Goal: Information Seeking & Learning: Find contact information

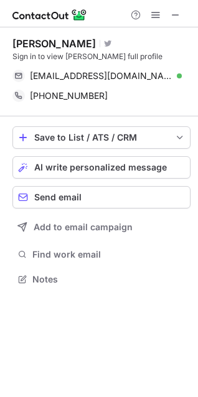
scroll to position [271, 198]
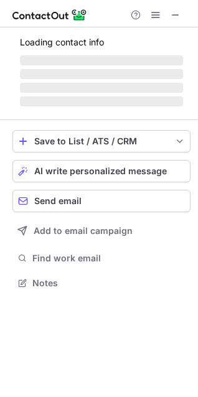
scroll to position [271, 198]
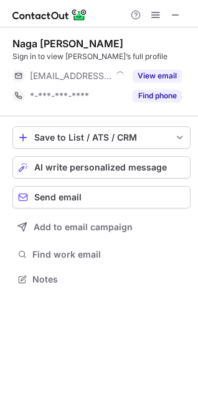
scroll to position [271, 198]
click at [174, 12] on span at bounding box center [175, 15] width 10 height 10
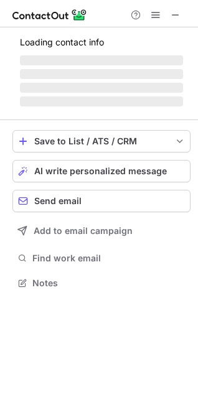
scroll to position [290, 198]
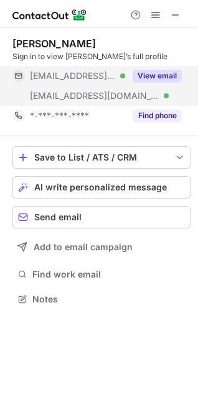
click at [155, 71] on button "View email" at bounding box center [156, 76] width 49 height 12
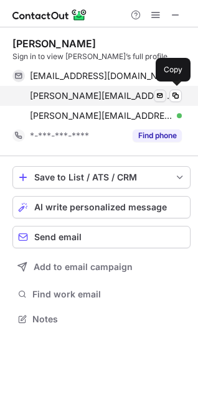
scroll to position [310, 198]
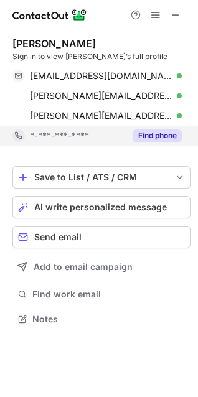
click at [155, 127] on div "Find phone" at bounding box center [153, 136] width 57 height 20
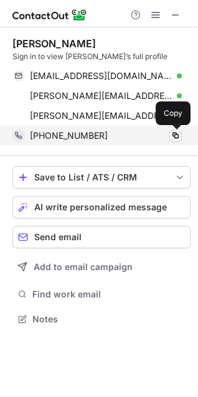
click at [177, 134] on span at bounding box center [175, 136] width 10 height 10
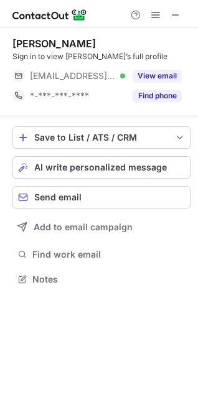
scroll to position [271, 198]
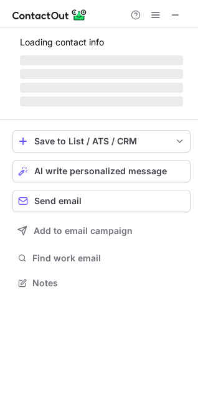
scroll to position [290, 198]
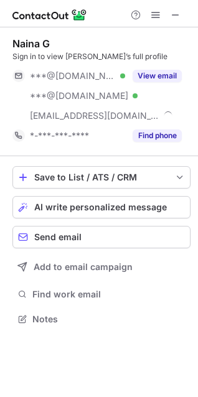
scroll to position [310, 198]
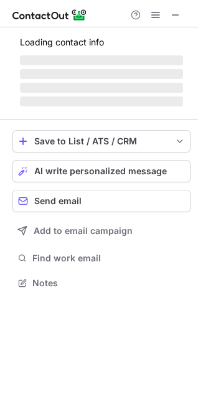
scroll to position [274, 198]
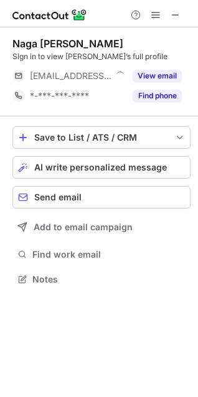
scroll to position [271, 198]
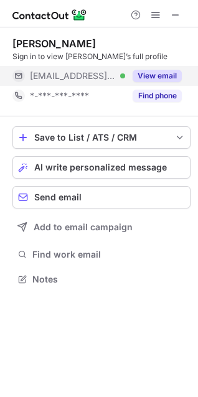
click at [165, 73] on button "View email" at bounding box center [156, 76] width 49 height 12
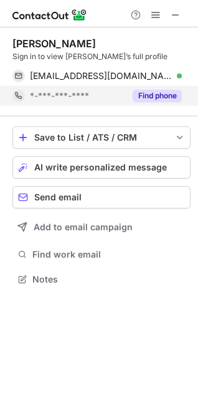
click at [146, 99] on button "Find phone" at bounding box center [156, 96] width 49 height 12
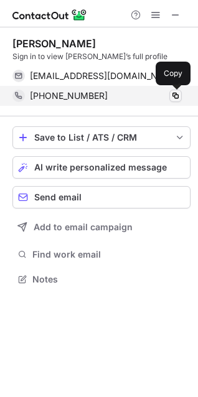
click at [174, 95] on span at bounding box center [175, 96] width 10 height 10
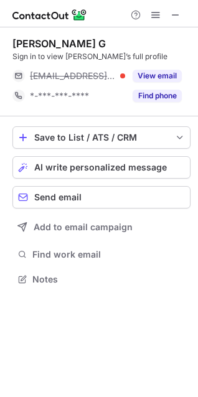
scroll to position [271, 198]
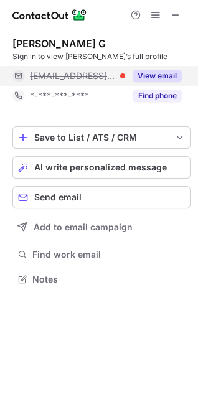
click at [160, 68] on div "View email" at bounding box center [153, 76] width 57 height 20
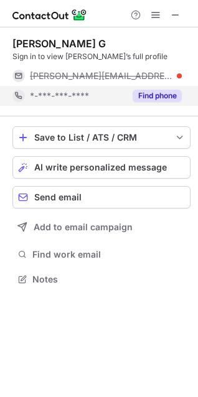
click at [156, 99] on button "Find phone" at bounding box center [156, 96] width 49 height 12
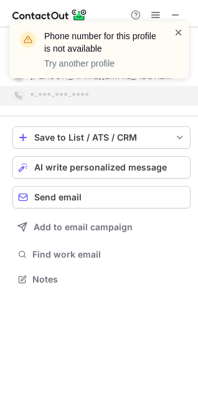
click at [179, 31] on span at bounding box center [179, 32] width 10 height 12
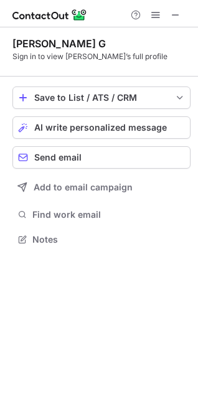
scroll to position [231, 198]
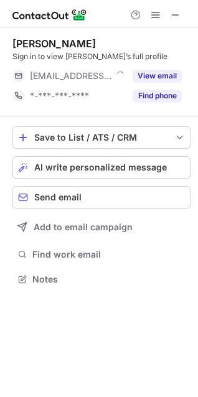
scroll to position [271, 198]
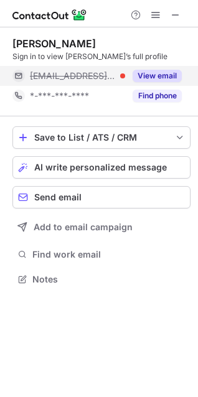
click at [145, 74] on button "View email" at bounding box center [156, 76] width 49 height 12
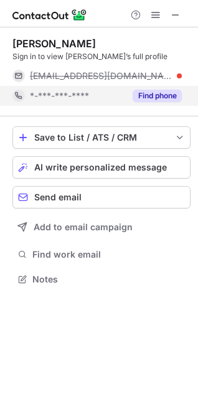
click at [154, 98] on button "Find phone" at bounding box center [156, 96] width 49 height 12
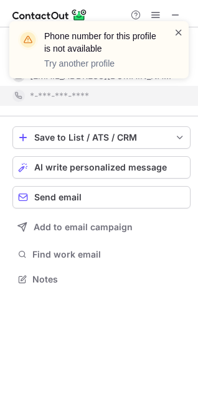
click at [178, 30] on span at bounding box center [179, 32] width 10 height 12
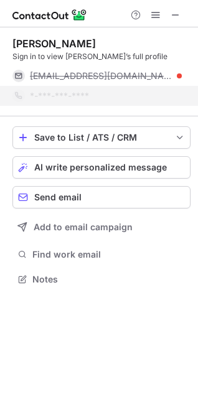
click at [174, 17] on div "Phone number for this profile is not available Try another profile" at bounding box center [98, 55] width 199 height 92
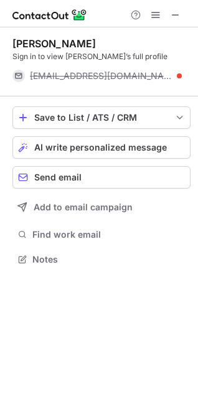
scroll to position [251, 198]
click at [174, 17] on span at bounding box center [175, 15] width 10 height 10
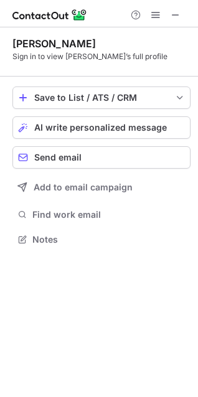
scroll to position [231, 198]
click at [157, 14] on span at bounding box center [155, 15] width 10 height 10
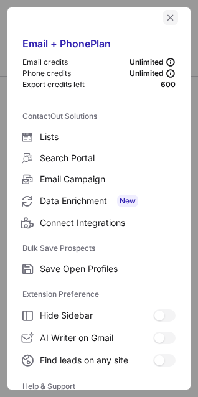
click at [165, 18] on span "left-button" at bounding box center [170, 17] width 10 height 10
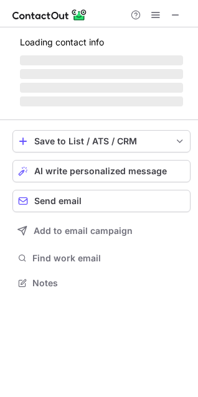
scroll to position [271, 198]
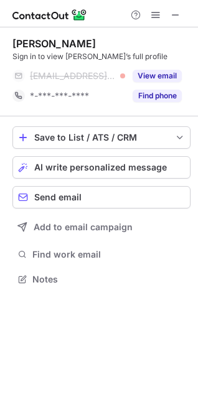
click at [164, 63] on div "Vissamsetti Charit Sign in to view Vissamsetti’s full profile ***@mindsprint.or…" at bounding box center [101, 71] width 178 height 68
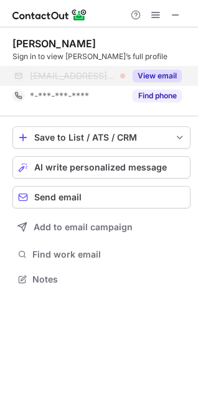
click at [160, 69] on div "View email" at bounding box center [153, 76] width 57 height 20
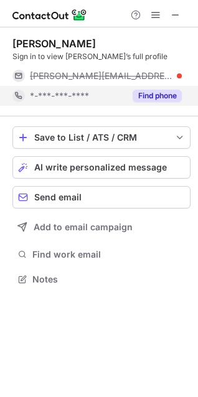
click at [158, 96] on button "Find phone" at bounding box center [156, 96] width 49 height 12
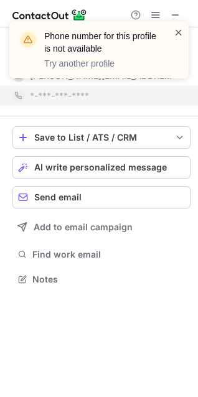
click at [177, 32] on span at bounding box center [179, 32] width 10 height 12
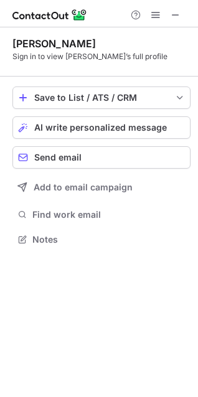
scroll to position [231, 198]
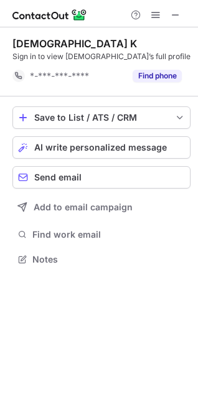
scroll to position [251, 198]
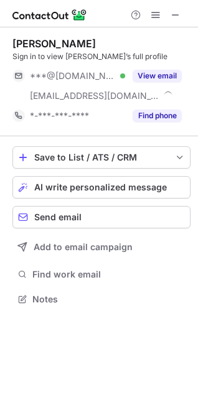
scroll to position [290, 198]
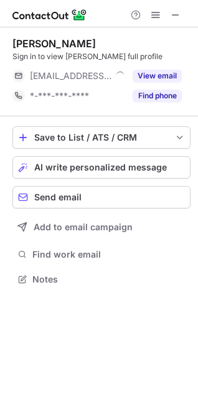
scroll to position [271, 198]
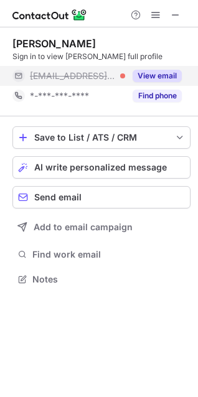
click at [159, 78] on button "View email" at bounding box center [156, 76] width 49 height 12
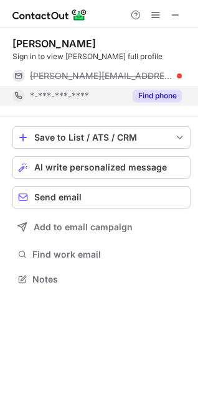
click at [155, 96] on button "Find phone" at bounding box center [156, 96] width 49 height 12
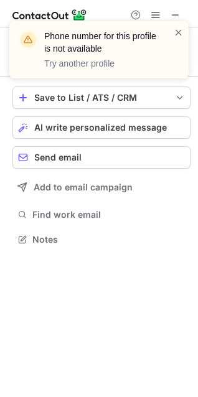
scroll to position [231, 198]
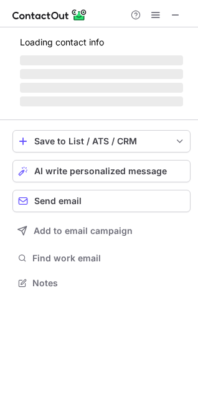
scroll to position [271, 198]
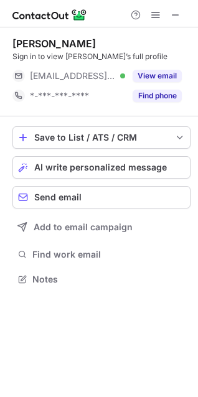
scroll to position [271, 198]
